Goal: Information Seeking & Learning: Learn about a topic

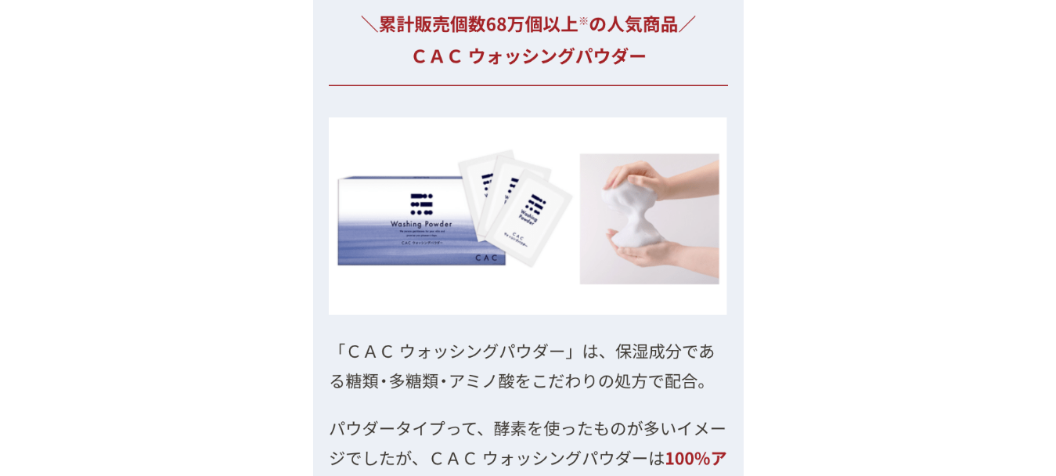
scroll to position [6233, 0]
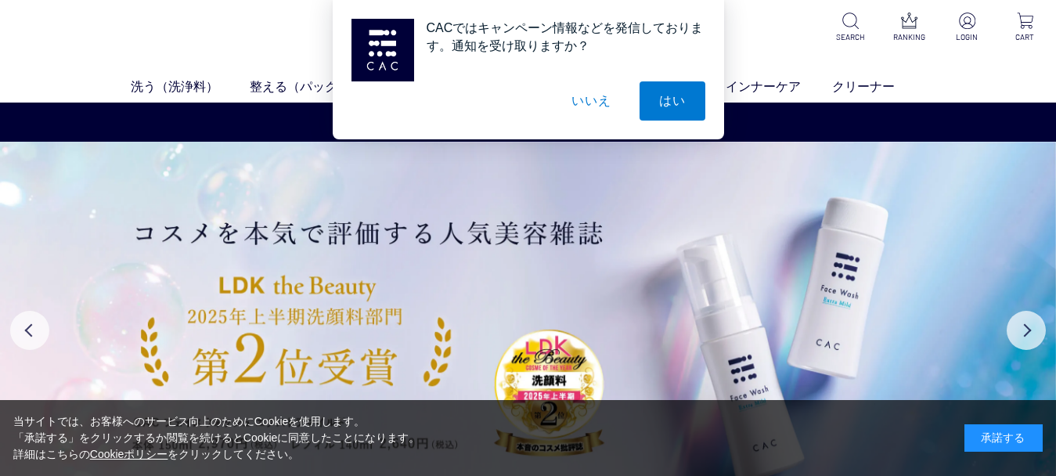
click at [579, 97] on button "いいえ" at bounding box center [591, 100] width 78 height 39
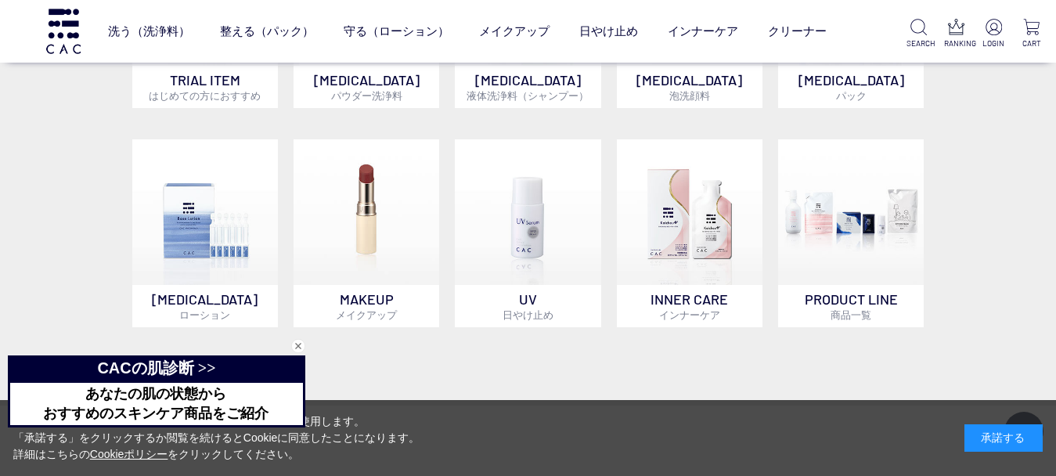
scroll to position [1032, 0]
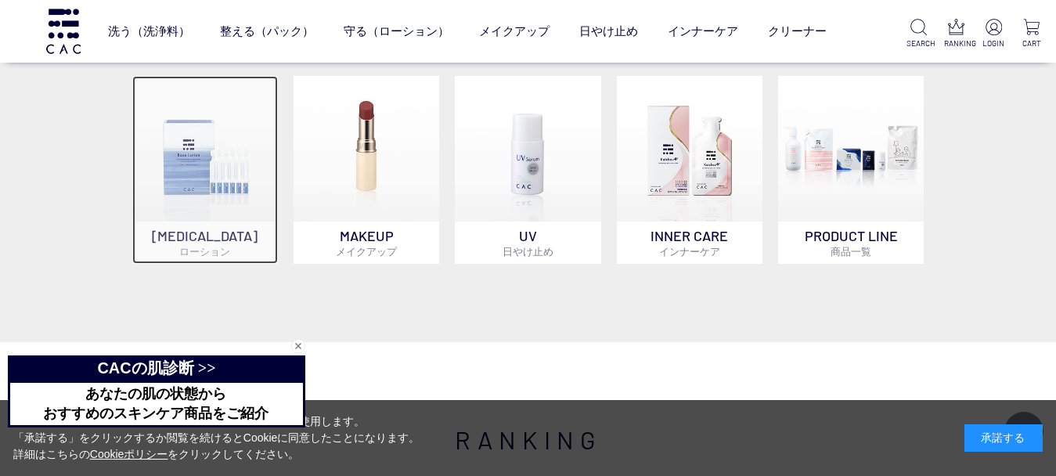
click at [230, 192] on img at bounding box center [205, 149] width 146 height 146
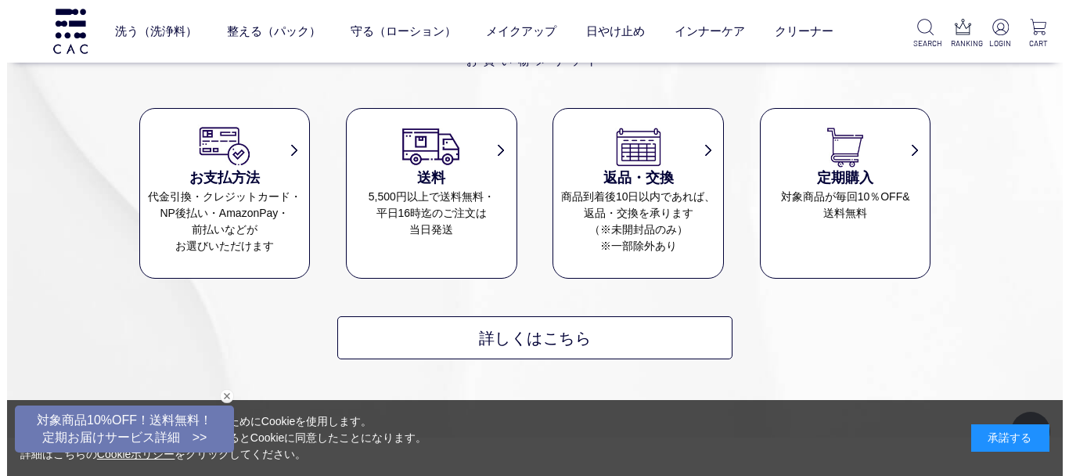
scroll to position [1714, 0]
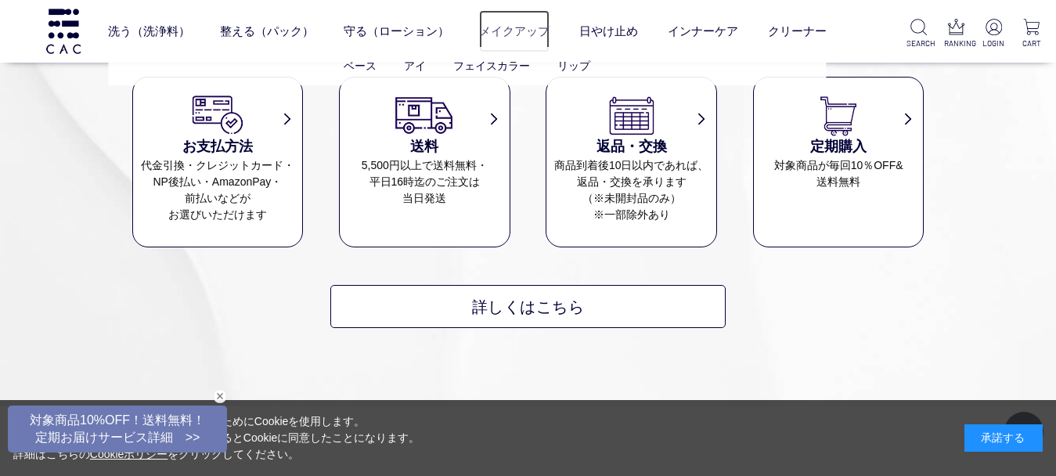
click at [504, 31] on link "メイクアップ" at bounding box center [514, 30] width 70 height 41
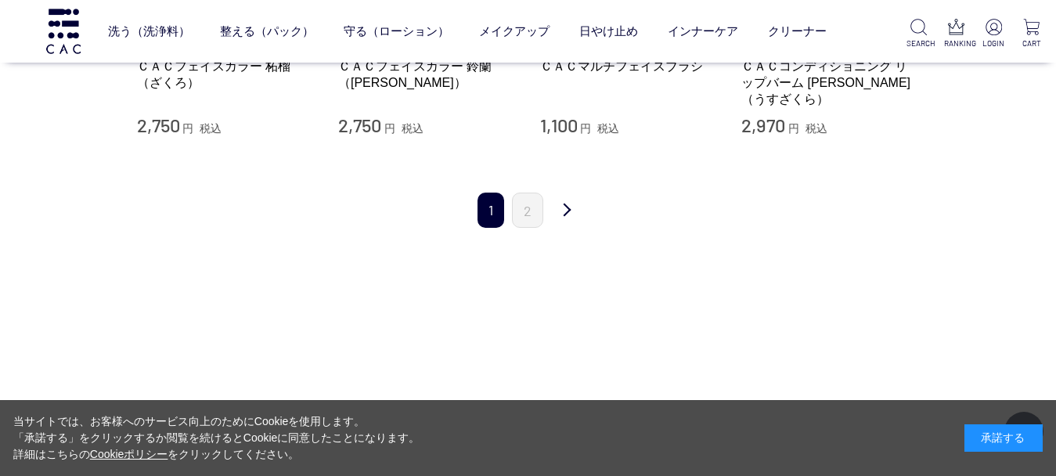
scroll to position [1782, 0]
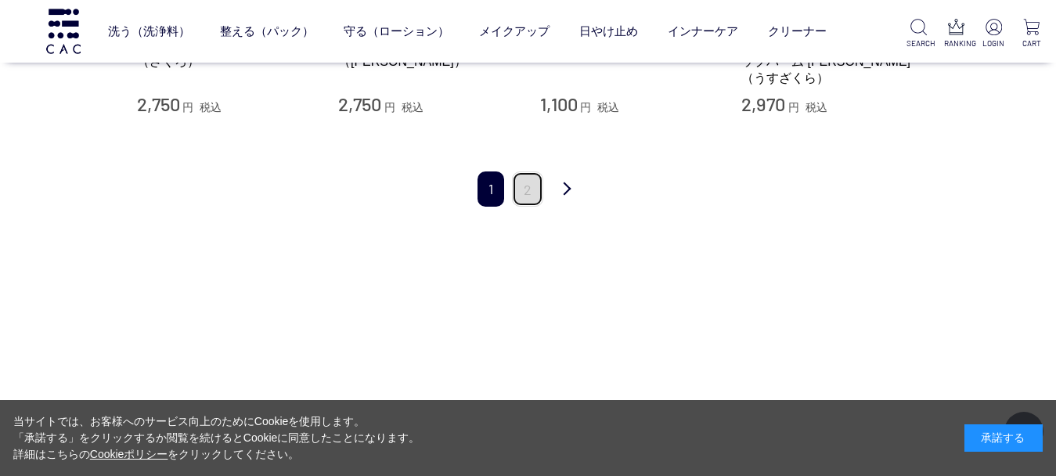
click at [531, 204] on link "2" at bounding box center [527, 188] width 31 height 35
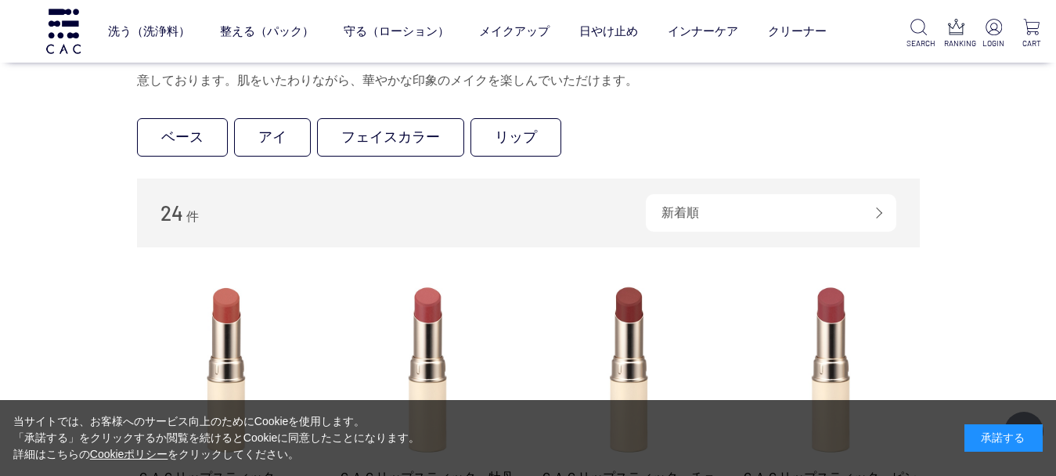
scroll to position [40, 0]
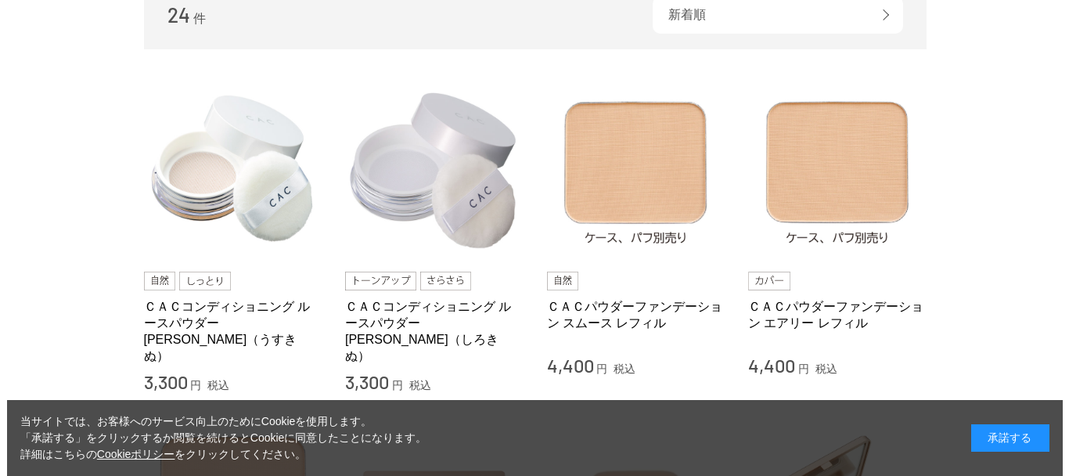
scroll to position [12, 0]
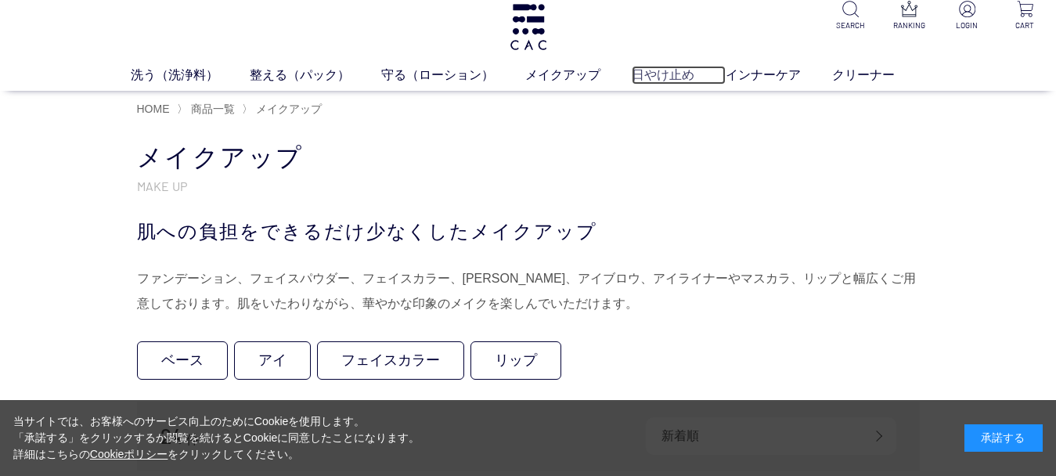
click at [646, 70] on link "日やけ止め" at bounding box center [679, 75] width 94 height 19
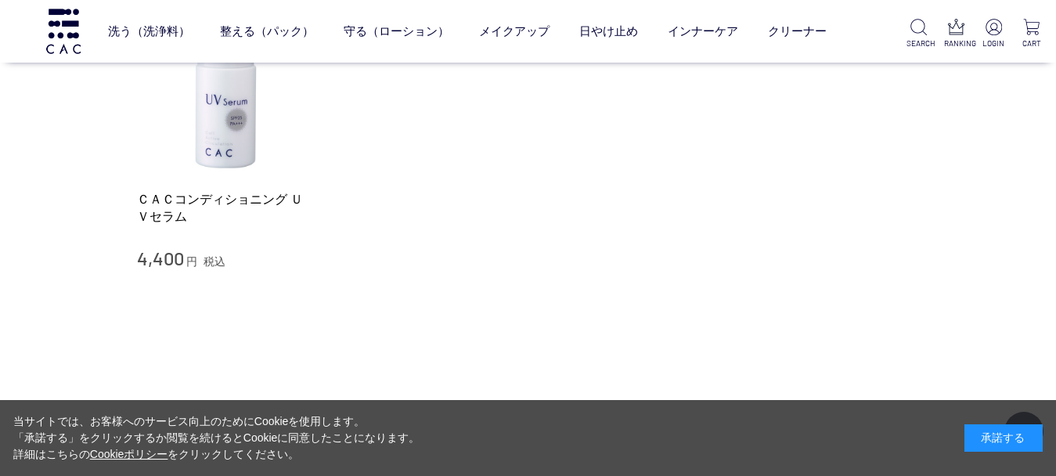
scroll to position [356, 0]
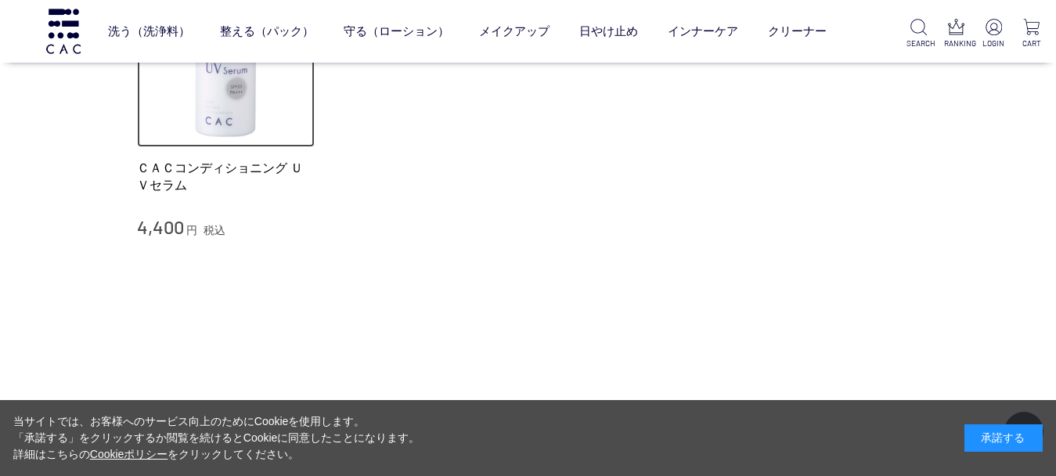
click at [232, 135] on img at bounding box center [226, 58] width 178 height 178
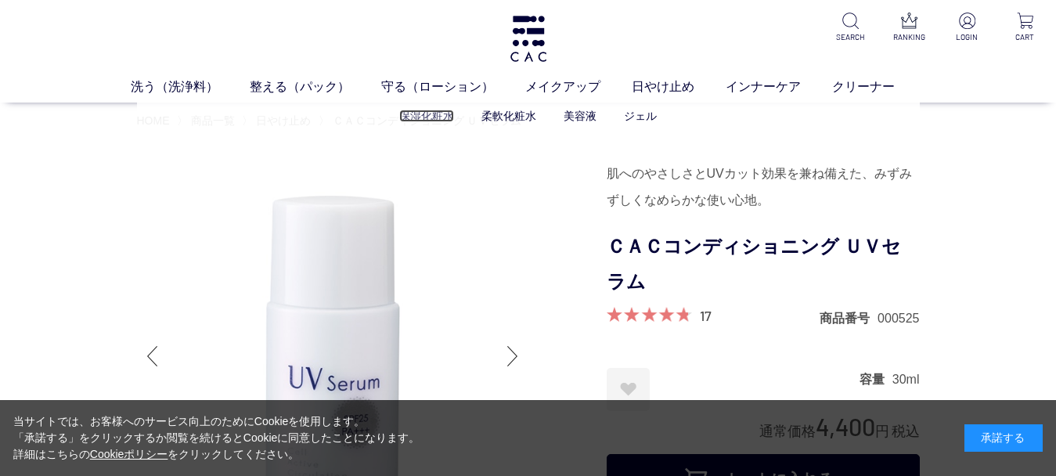
click at [416, 122] on link "保湿化粧水" at bounding box center [426, 116] width 55 height 13
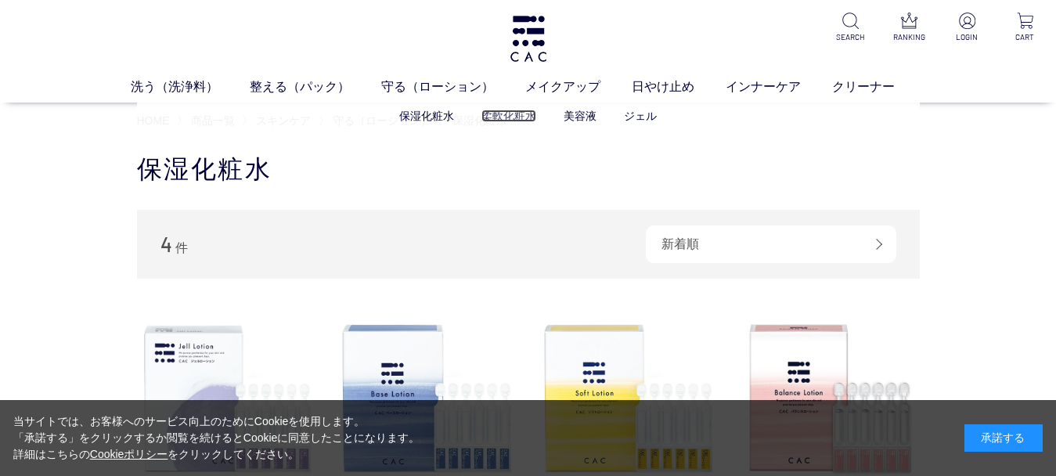
click at [510, 116] on link "柔軟化粧水" at bounding box center [508, 116] width 55 height 13
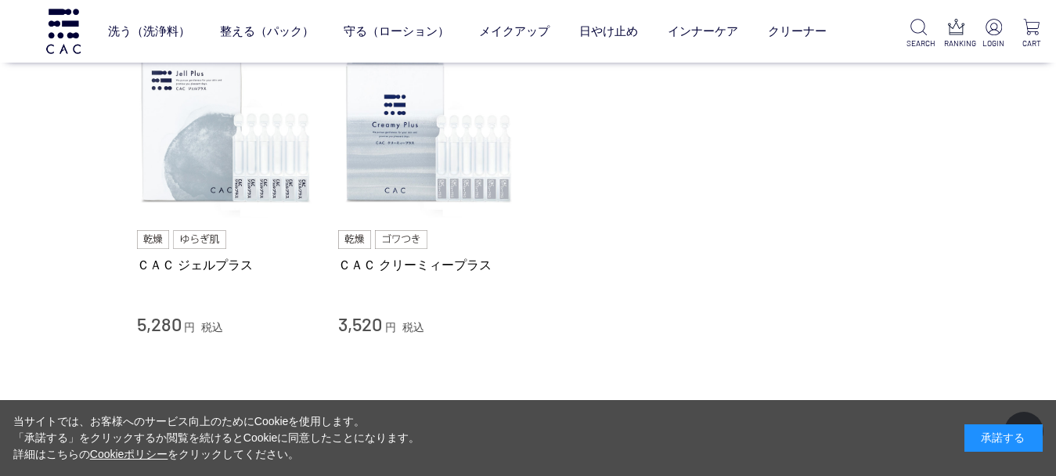
scroll to position [241, 0]
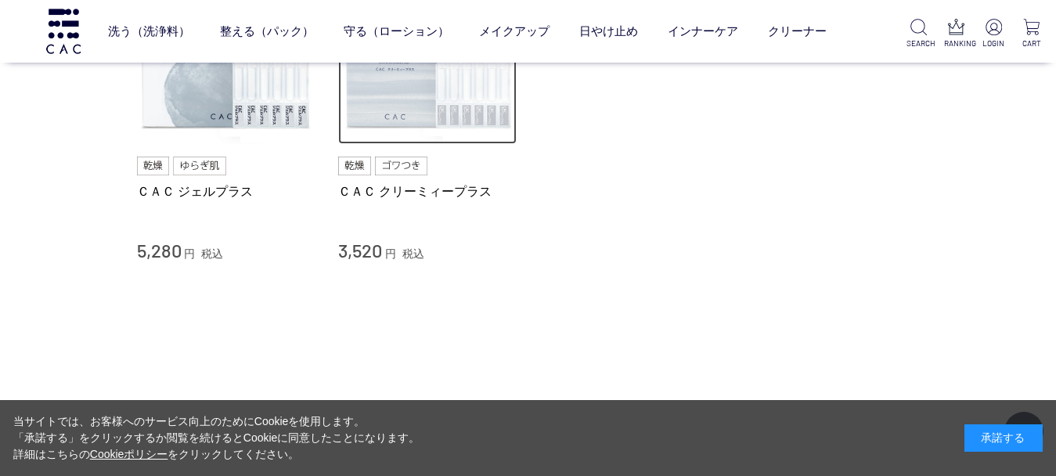
click at [484, 118] on img at bounding box center [427, 55] width 178 height 178
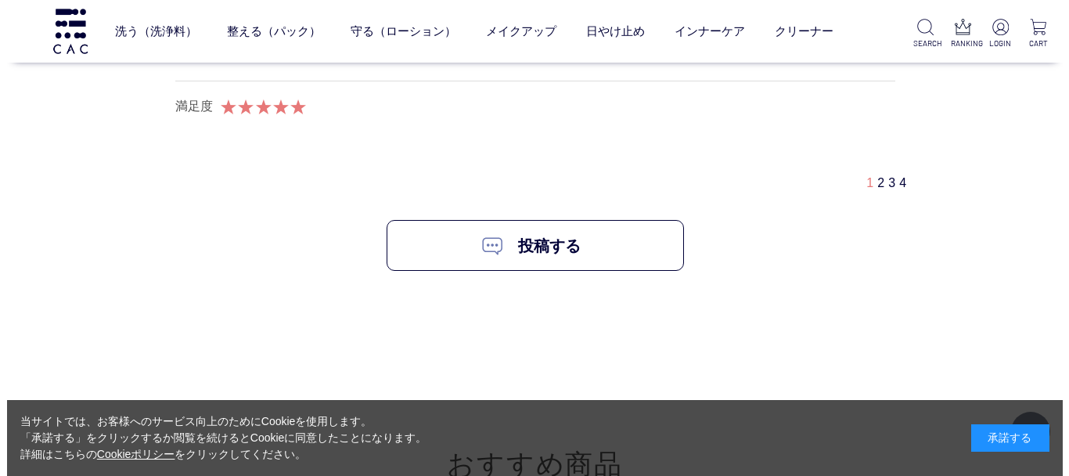
scroll to position [9946, 0]
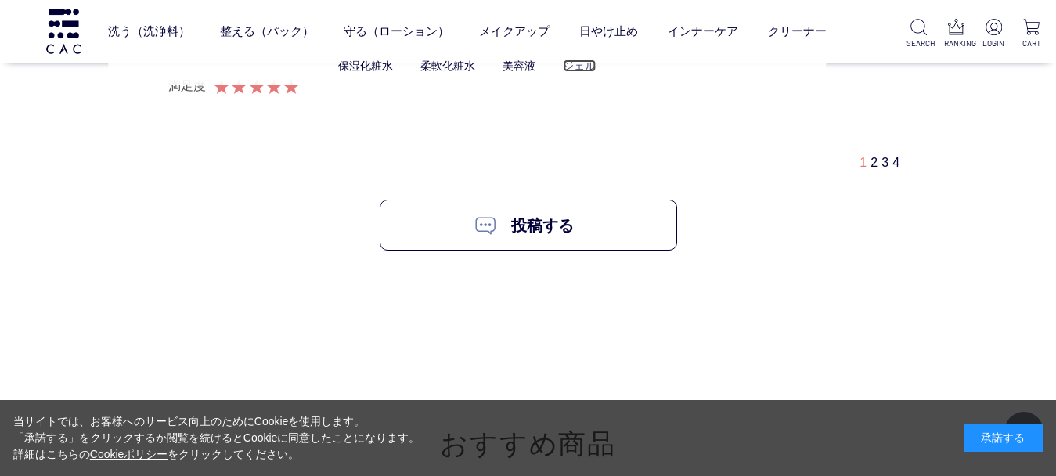
click at [576, 68] on link "ジェル" at bounding box center [579, 65] width 33 height 13
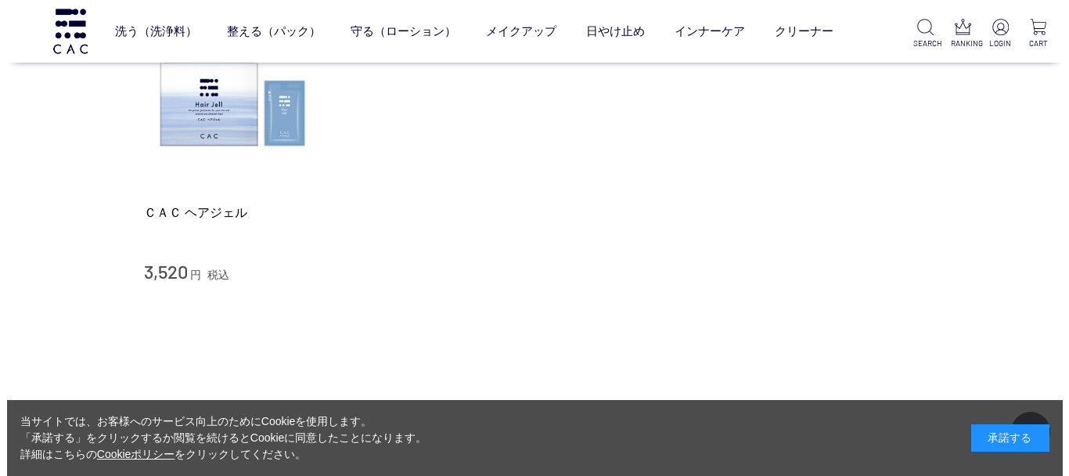
scroll to position [200, 0]
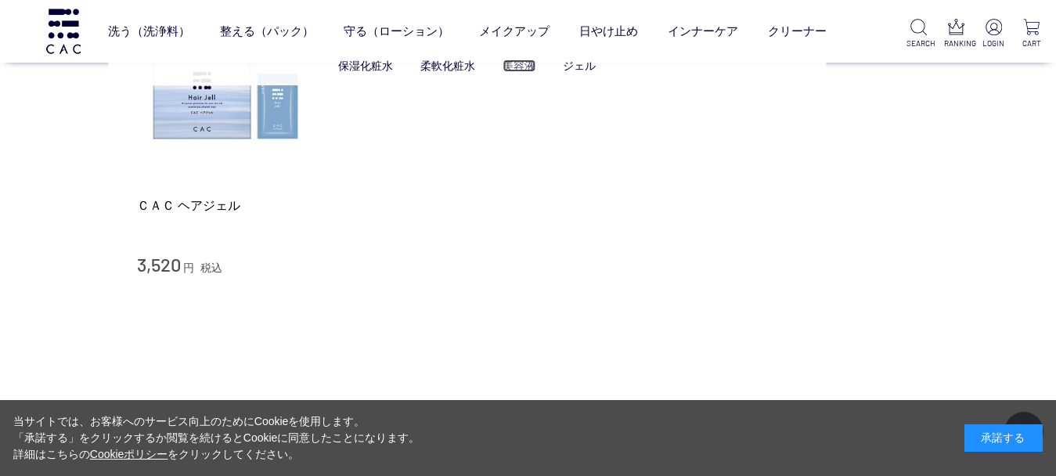
click at [514, 67] on link "美容液" at bounding box center [518, 65] width 33 height 13
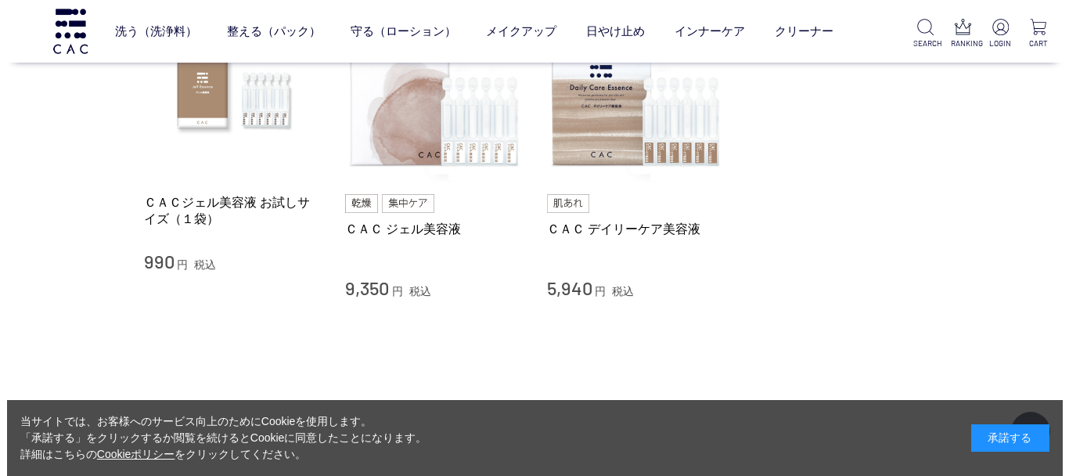
scroll to position [115, 0]
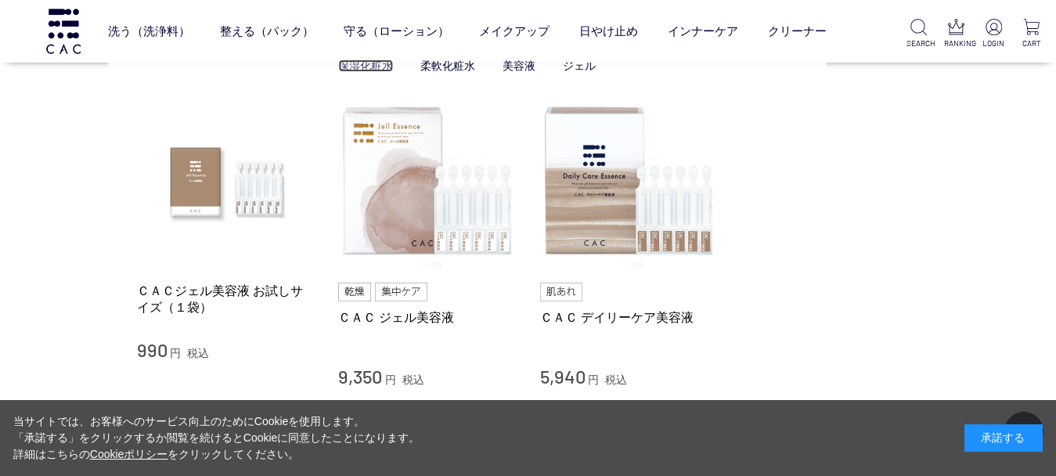
click at [363, 61] on link "保湿化粧水" at bounding box center [365, 65] width 55 height 13
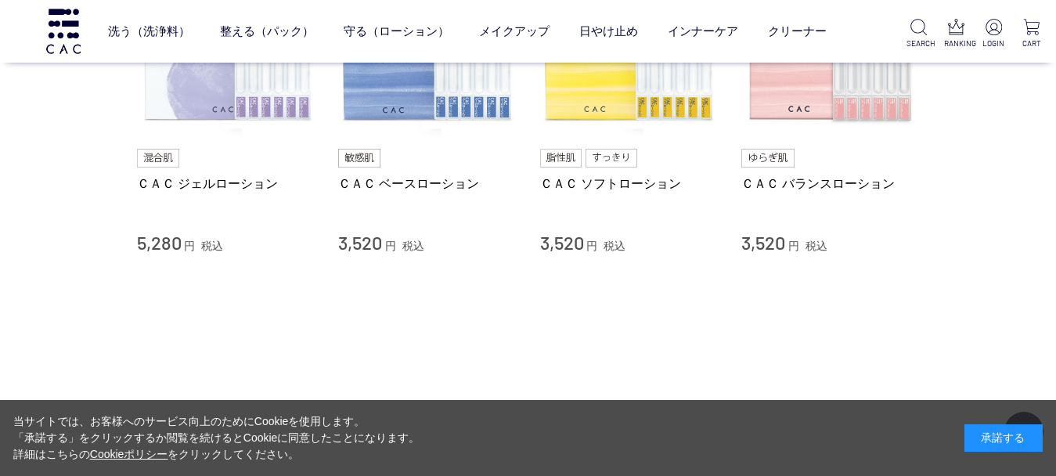
scroll to position [253, 0]
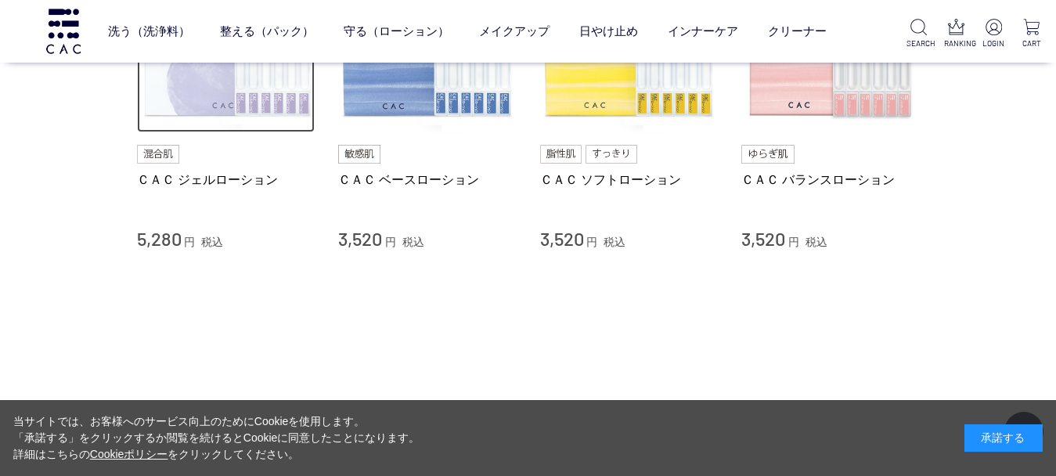
click at [259, 102] on img at bounding box center [226, 44] width 178 height 178
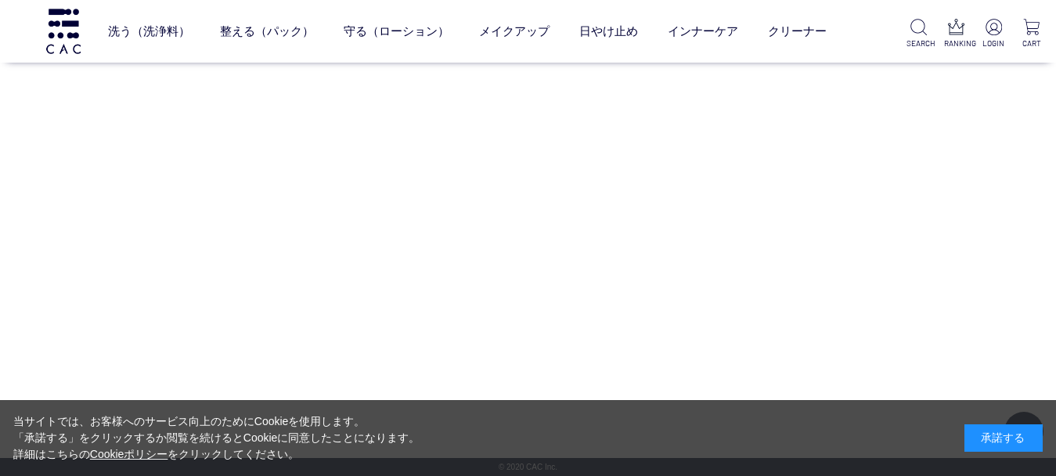
scroll to position [12698, 0]
